Goal: Task Accomplishment & Management: Complete application form

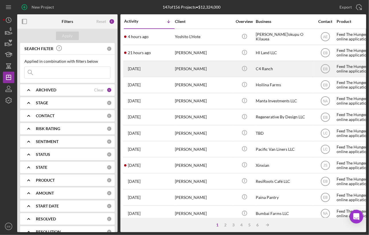
click at [184, 72] on div "[PERSON_NAME]" at bounding box center [203, 68] width 57 height 15
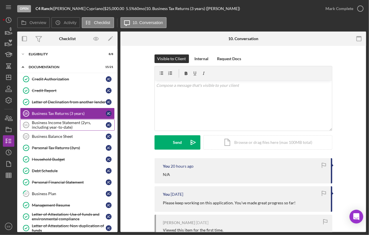
scroll to position [110, 0]
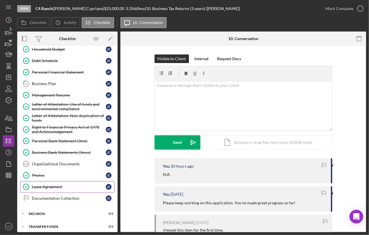
click at [61, 185] on div "Lease Agreement" at bounding box center [69, 187] width 74 height 5
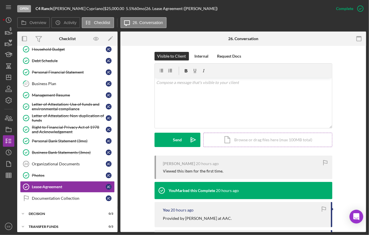
scroll to position [73, 0]
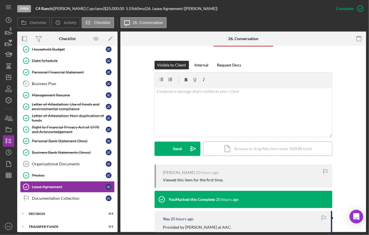
click at [229, 151] on div "Icon/Document Browse or drag files here (max 100MB total) Tap to choose files o…" at bounding box center [267, 149] width 129 height 14
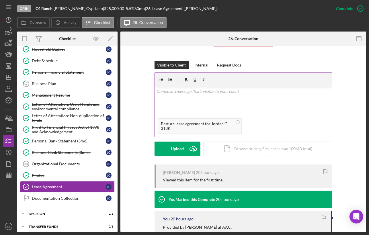
click at [202, 100] on div "v Color teal Color pink Remove color Add row above Add row below Add column bef…" at bounding box center [243, 101] width 177 height 28
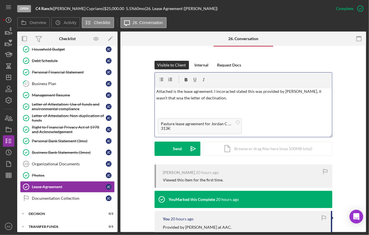
click at [225, 92] on p "Attached is the lease agreement. I incoracted stated this was provided by [PERS…" at bounding box center [243, 94] width 174 height 13
click at [226, 93] on p "Attached is the lease agreement. I incoracted stated this was provided by [PERS…" at bounding box center [243, 94] width 174 height 13
drag, startPoint x: 234, startPoint y: 91, endPoint x: 222, endPoint y: 90, distance: 12.1
click at [222, 90] on p "Attached is the lease agreement. I incoracted stated this was provided by [PERS…" at bounding box center [243, 94] width 174 height 13
click at [323, 93] on p "Attached is the lease agreement. I incorrectly stated this was provided by [PER…" at bounding box center [243, 94] width 174 height 13
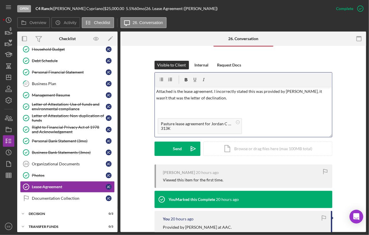
click at [284, 90] on p "Attached is the lease agreement. I incorrectly stated this was provided by [PER…" at bounding box center [243, 94] width 174 height 13
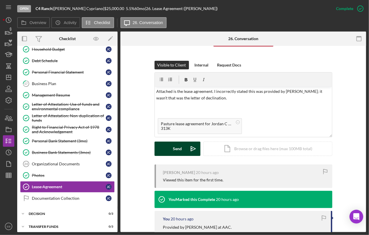
click at [178, 153] on div "Send" at bounding box center [177, 149] width 9 height 14
